Goal: Check status

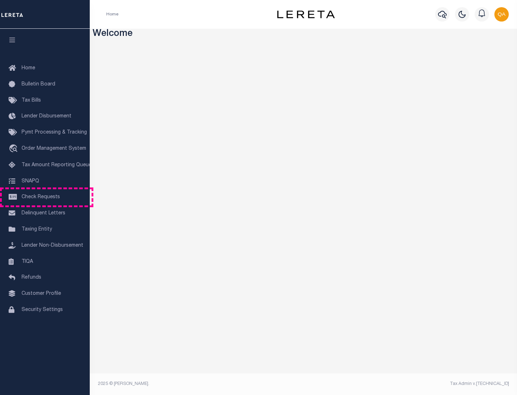
click at [45, 197] on span "Check Requests" at bounding box center [41, 197] width 38 height 5
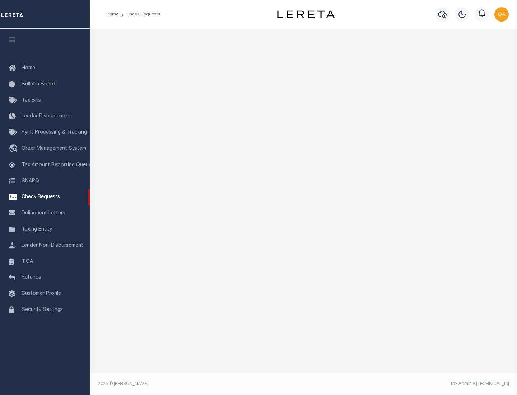
select select "50"
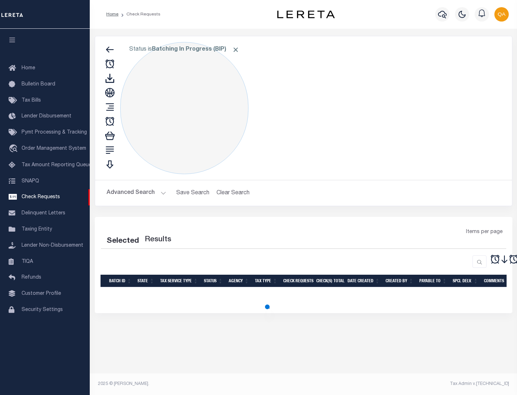
select select "50"
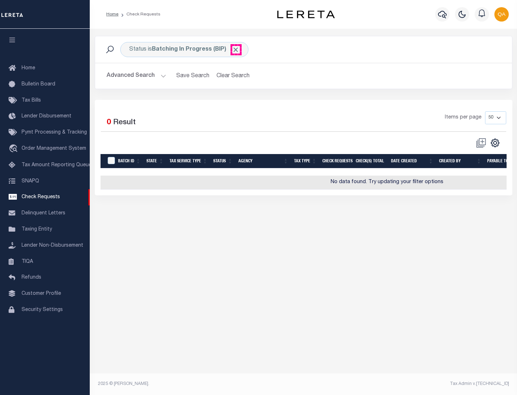
click at [236, 50] on span "Click to Remove" at bounding box center [236, 50] width 8 height 8
